Goal: Task Accomplishment & Management: Manage account settings

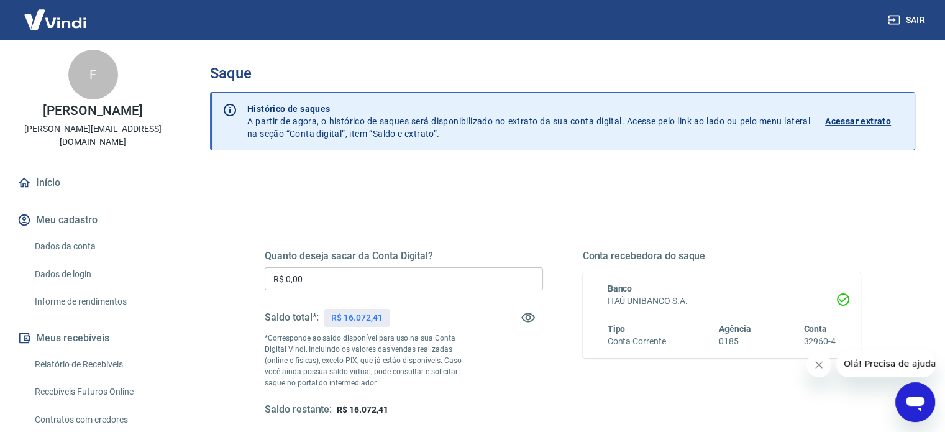
click at [310, 280] on input "R$ 0,00" at bounding box center [404, 278] width 278 height 23
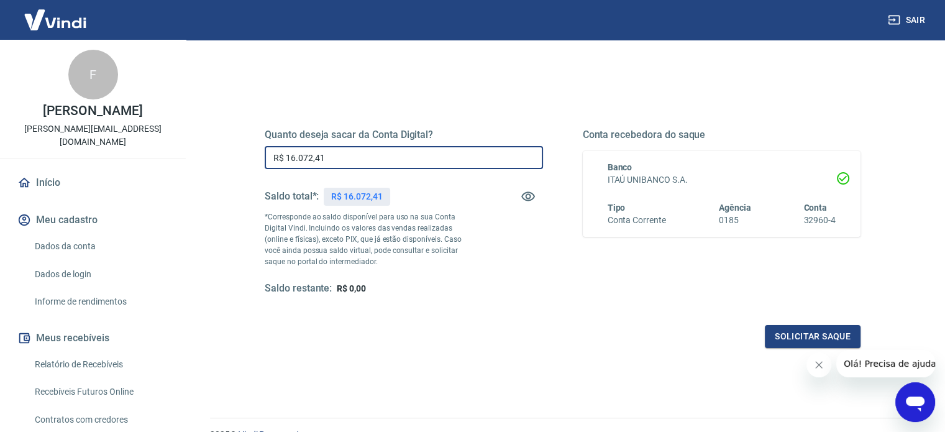
scroll to position [124, 0]
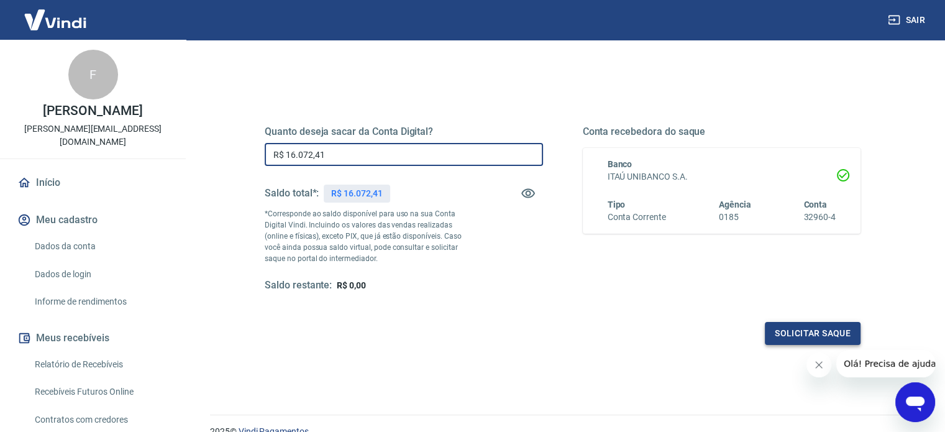
type input "R$ 16.072,41"
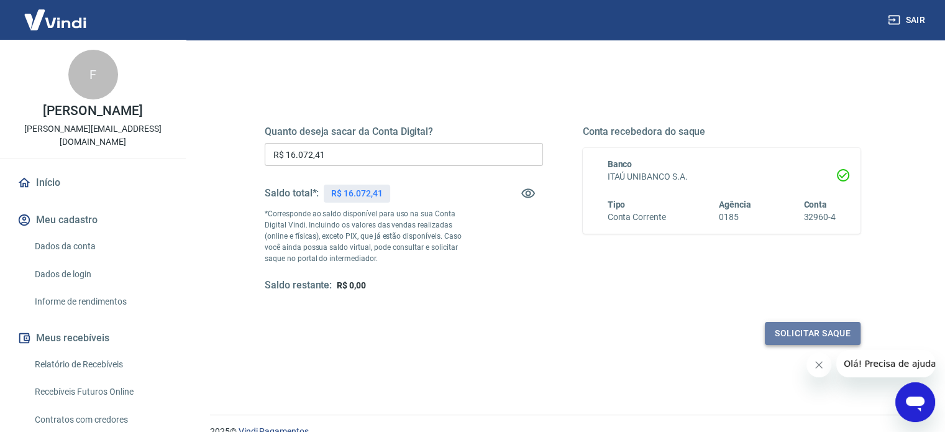
click at [771, 332] on button "Solicitar saque" at bounding box center [813, 333] width 96 height 23
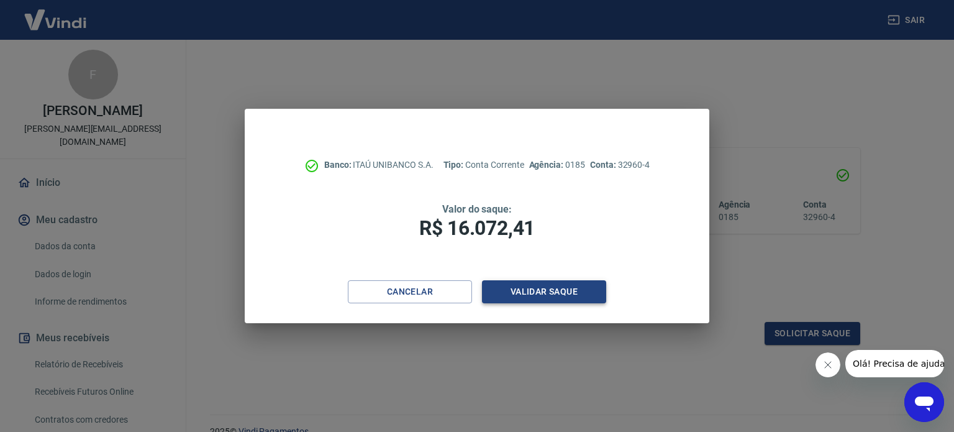
click at [550, 290] on button "Validar saque" at bounding box center [544, 291] width 124 height 23
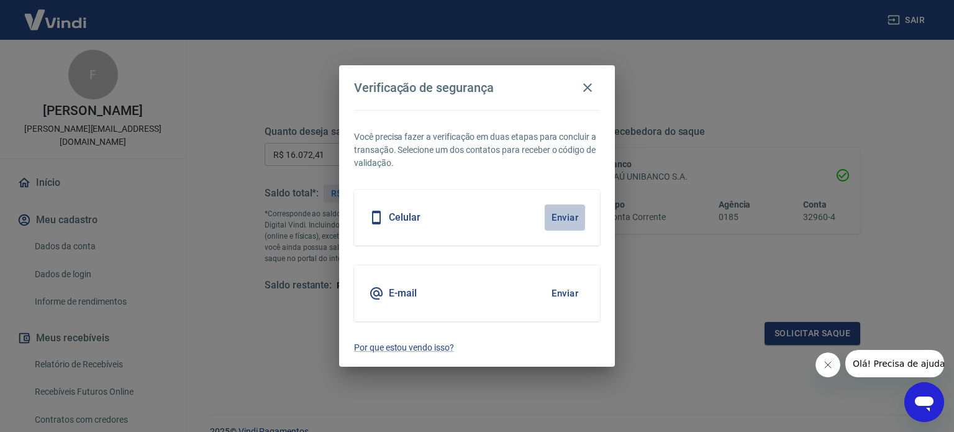
click at [548, 213] on button "Enviar" at bounding box center [565, 217] width 40 height 26
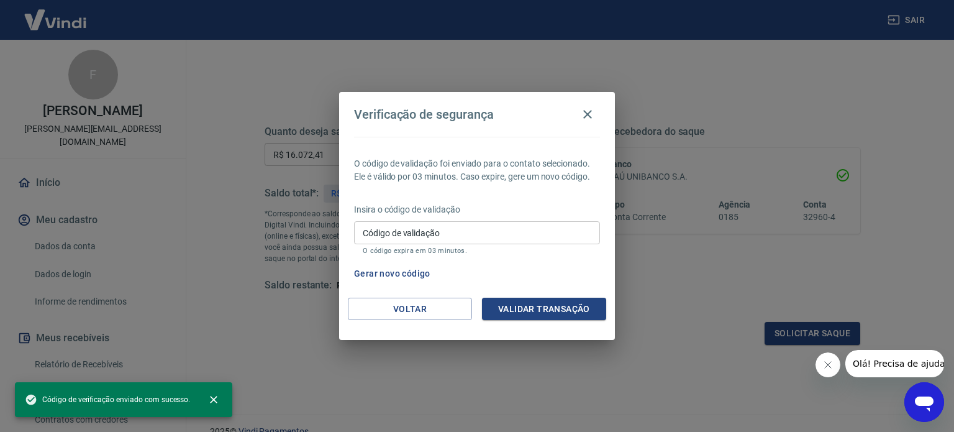
click at [537, 227] on input "Código de validação" at bounding box center [477, 232] width 246 height 23
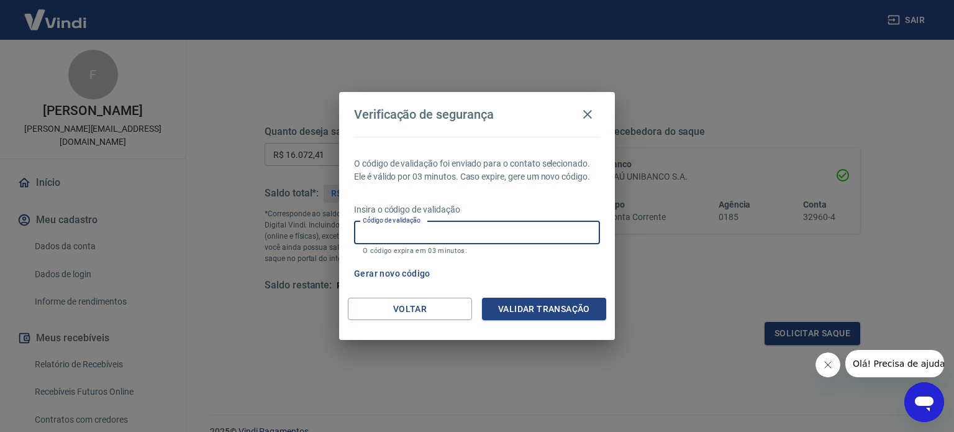
click at [537, 228] on input "Código de validação" at bounding box center [477, 232] width 246 height 23
click at [585, 117] on icon "button" at bounding box center [587, 114] width 9 height 9
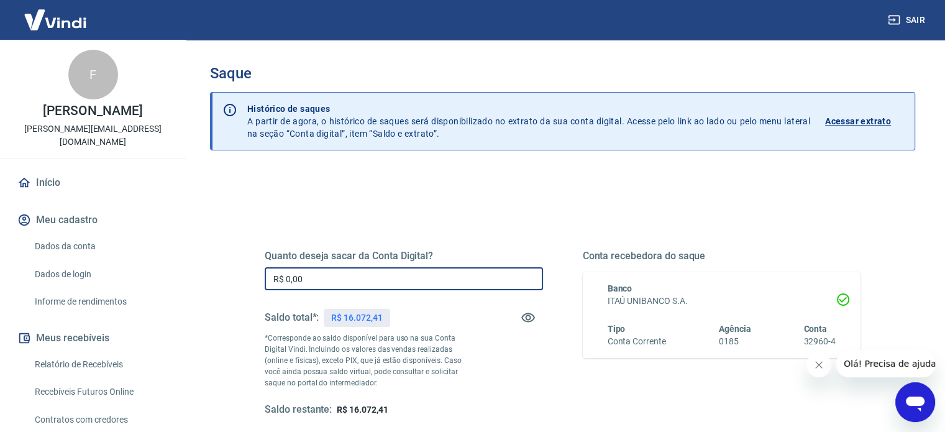
click at [351, 274] on input "R$ 0,00" at bounding box center [404, 278] width 278 height 23
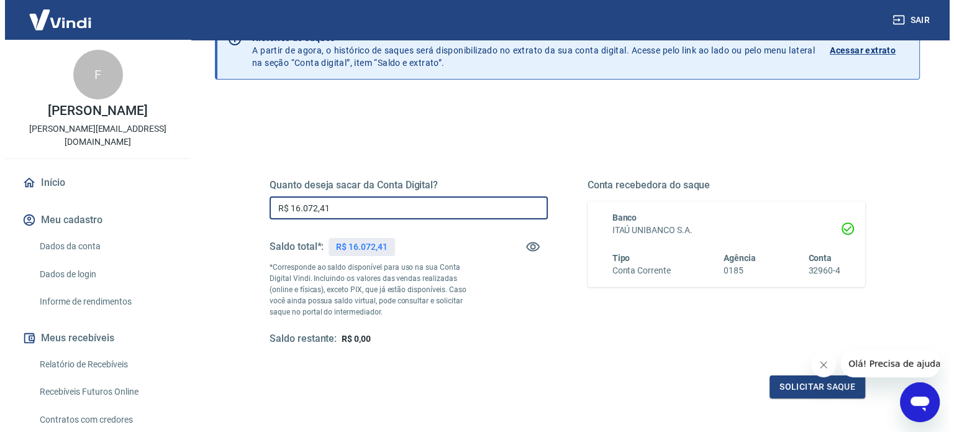
scroll to position [124, 0]
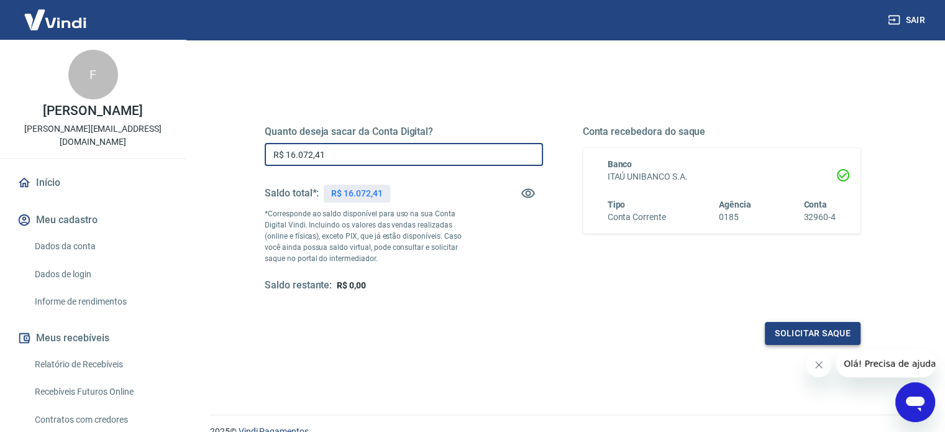
type input "R$ 16.072,41"
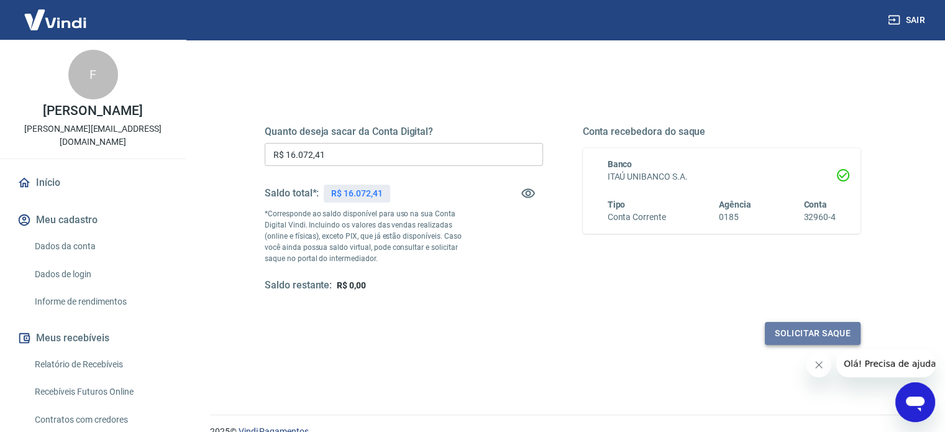
click at [772, 332] on button "Solicitar saque" at bounding box center [813, 333] width 96 height 23
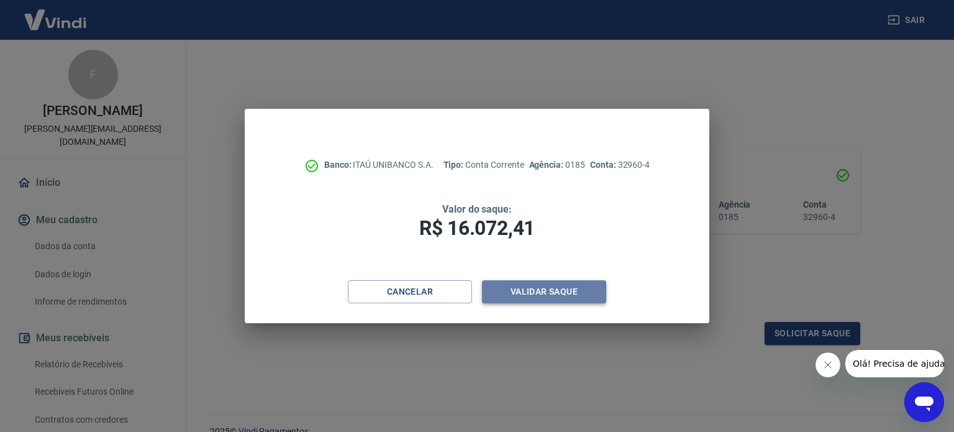
click at [574, 289] on button "Validar saque" at bounding box center [544, 291] width 124 height 23
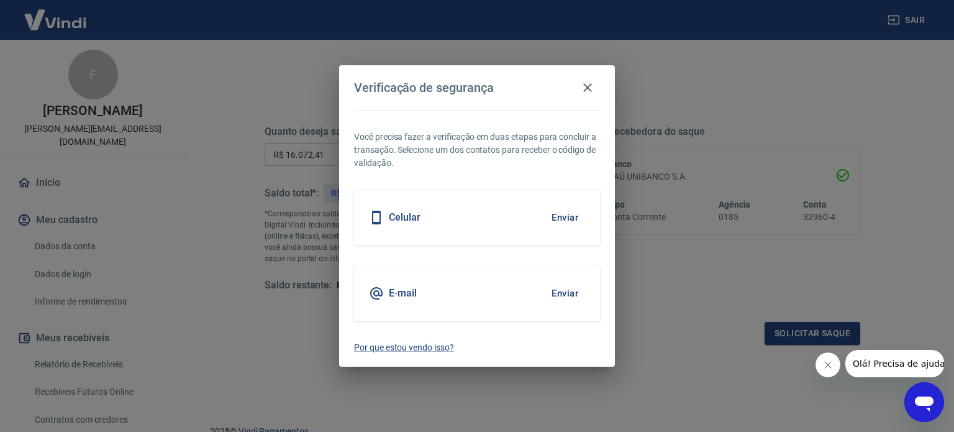
click at [574, 289] on button "Enviar" at bounding box center [565, 293] width 40 height 26
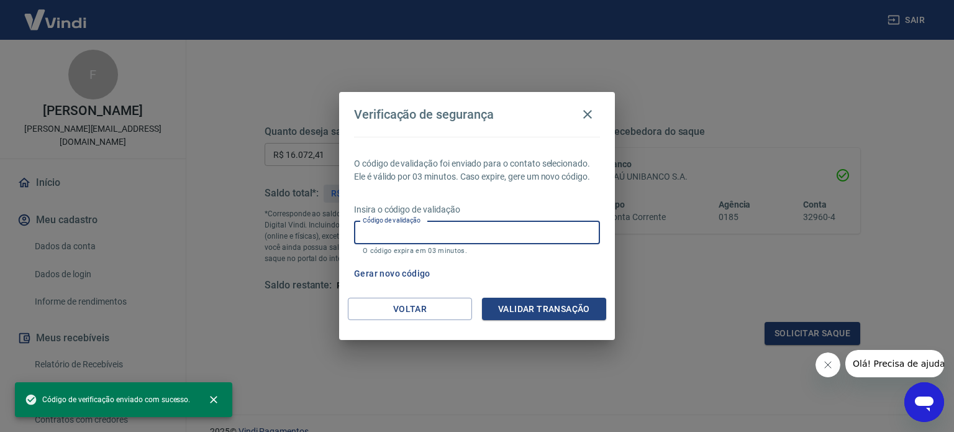
click at [537, 226] on input "Código de validação" at bounding box center [477, 232] width 246 height 23
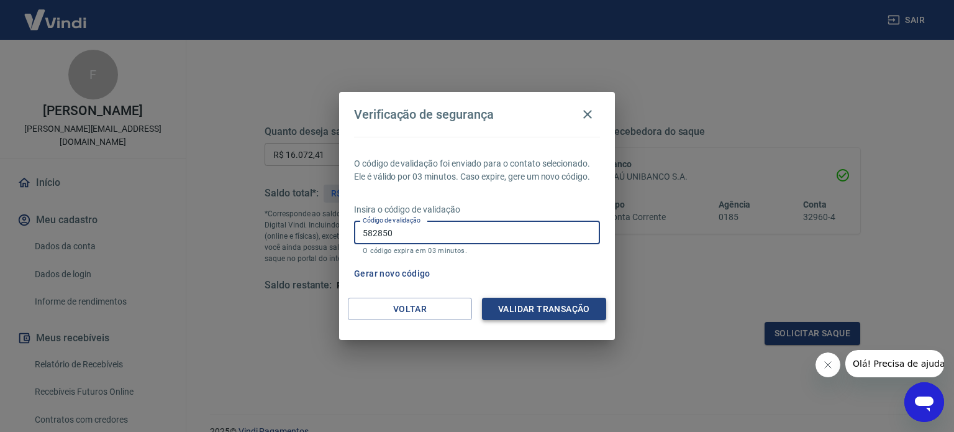
type input "582850"
click at [542, 310] on button "Validar transação" at bounding box center [544, 309] width 124 height 23
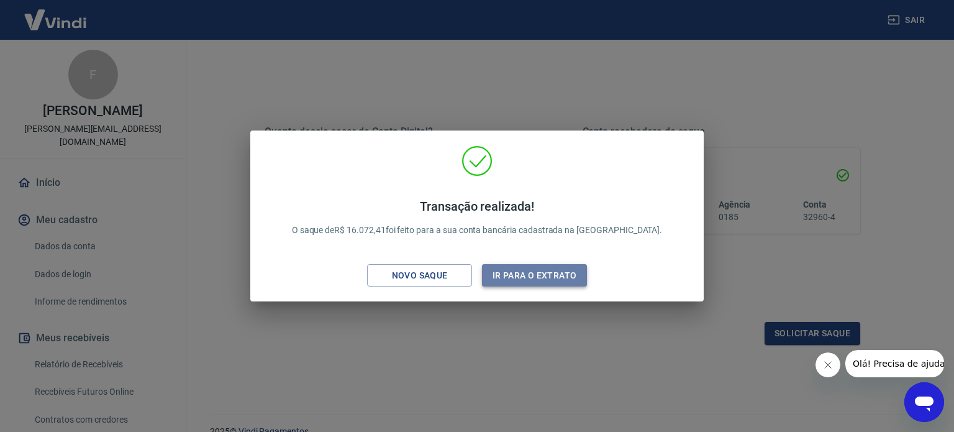
click at [541, 273] on button "Ir para o extrato" at bounding box center [534, 275] width 105 height 23
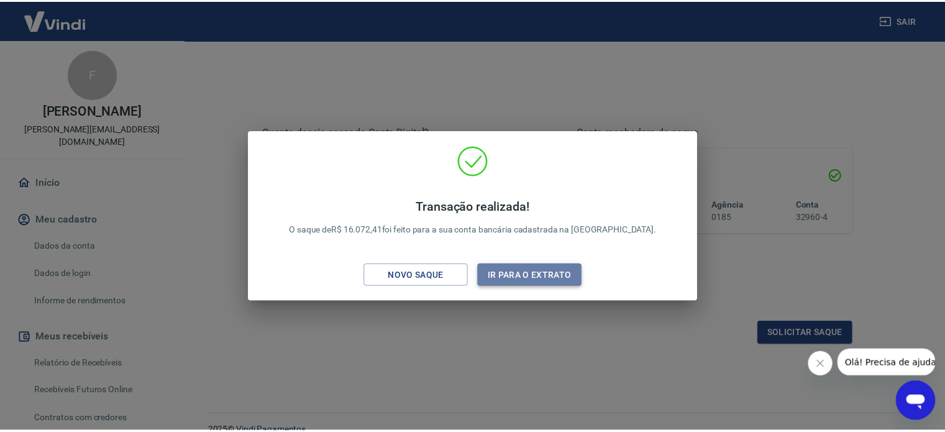
scroll to position [162, 0]
